Goal: Check status: Check status

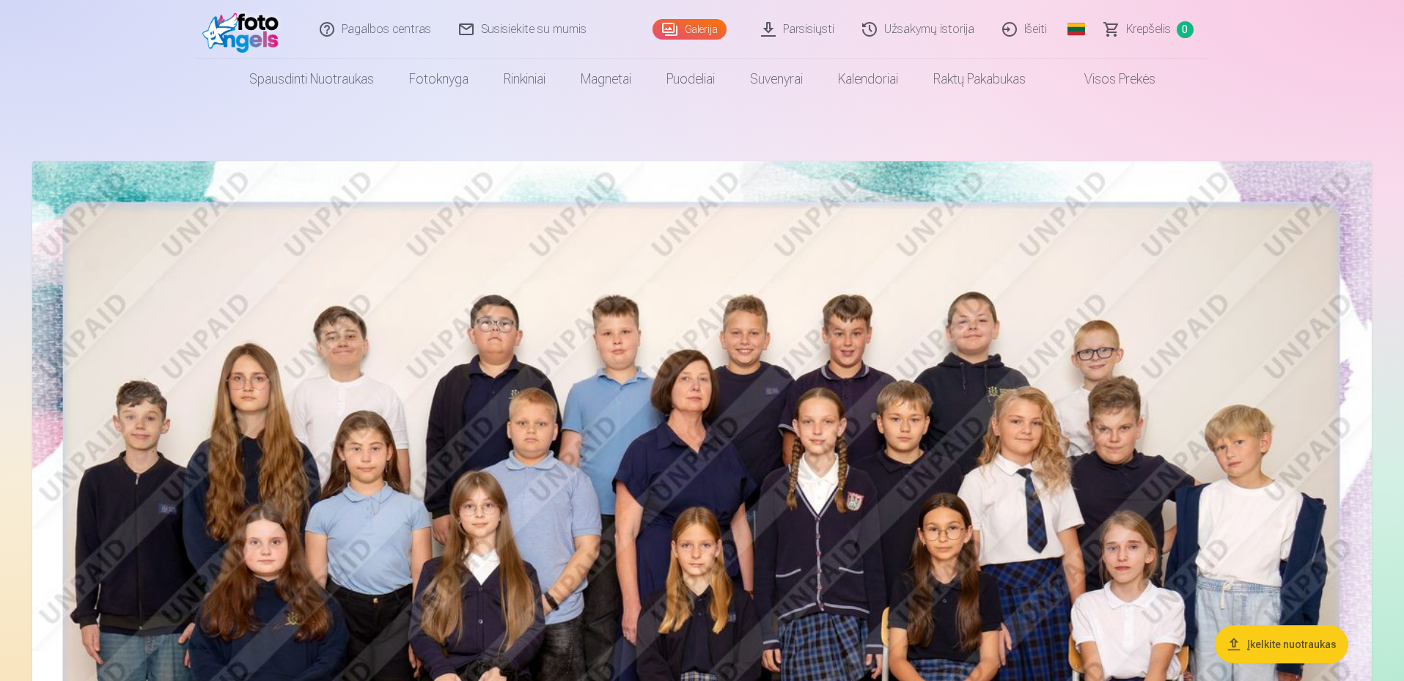
click at [903, 30] on link "Užsakymų istorija" at bounding box center [919, 29] width 140 height 59
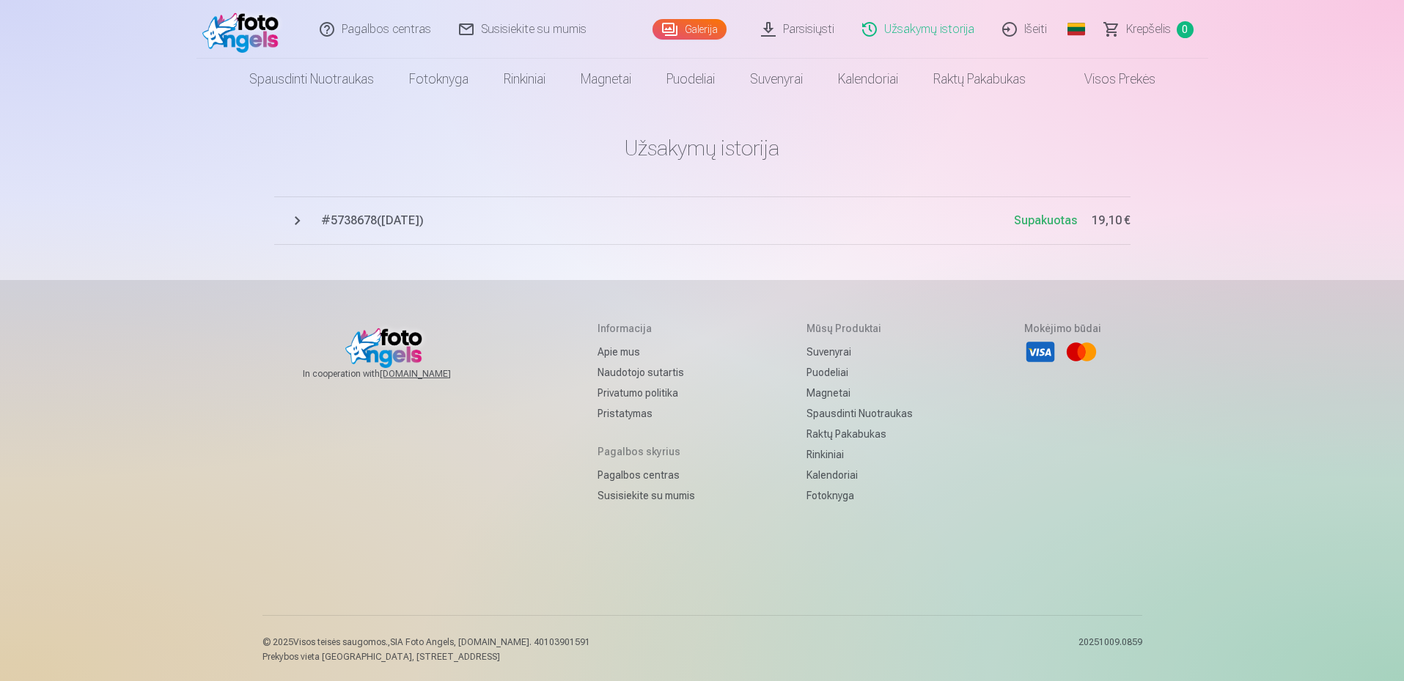
click at [1014, 224] on span "Supakuotas" at bounding box center [1045, 220] width 63 height 14
